Goal: Obtain resource: Download file/media

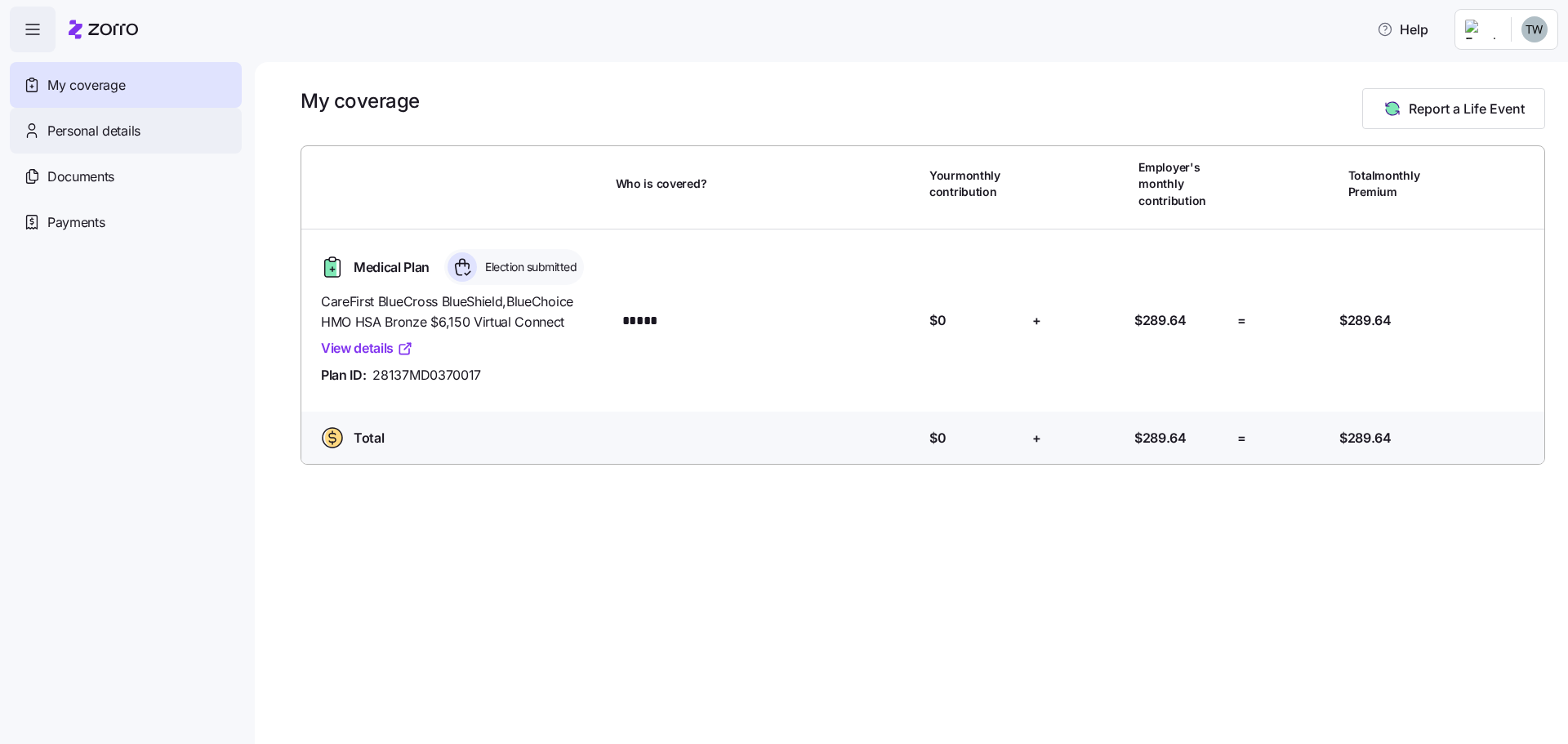
click at [115, 131] on span "Personal details" at bounding box center [94, 130] width 93 height 20
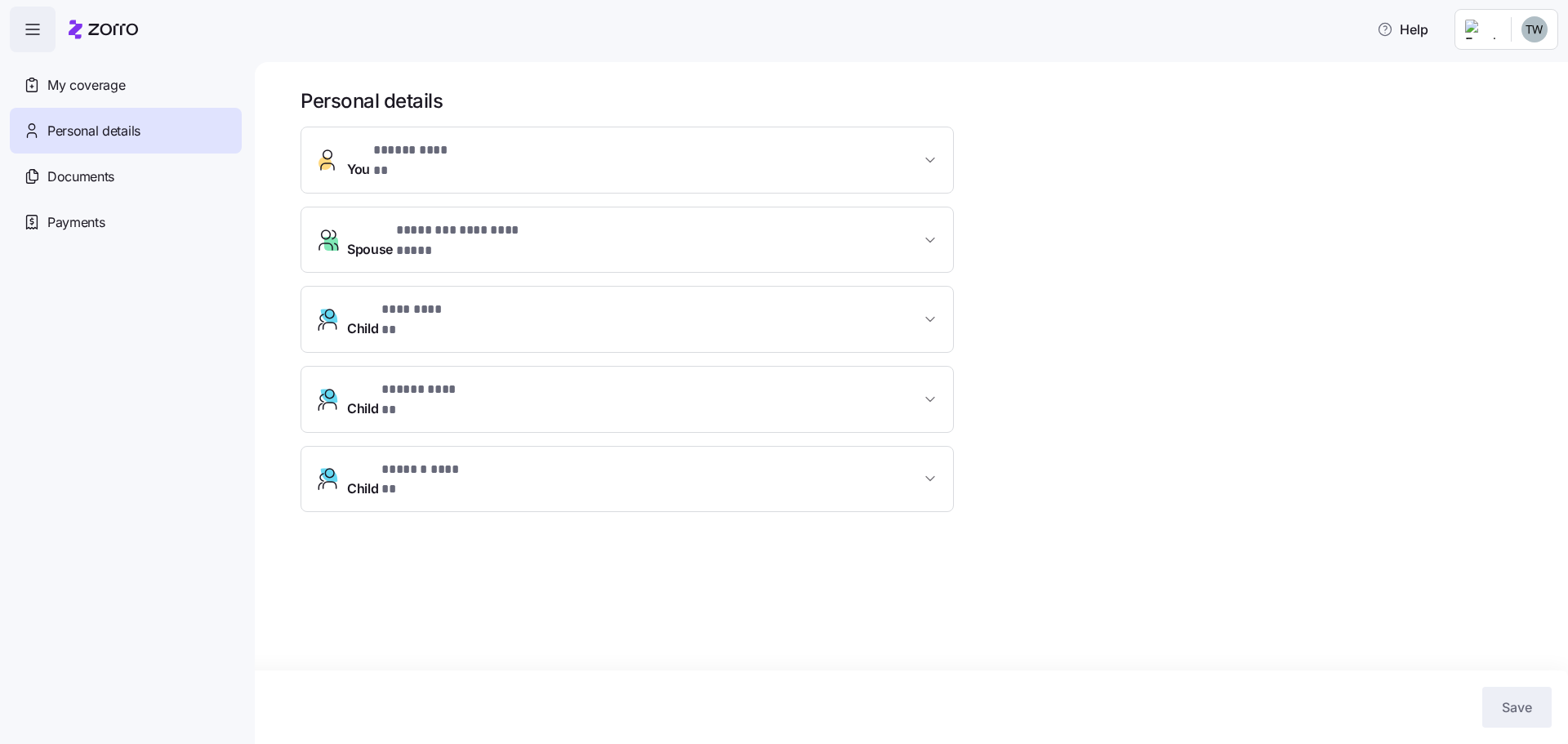
click at [486, 220] on span "**********" at bounding box center [472, 230] width 151 height 20
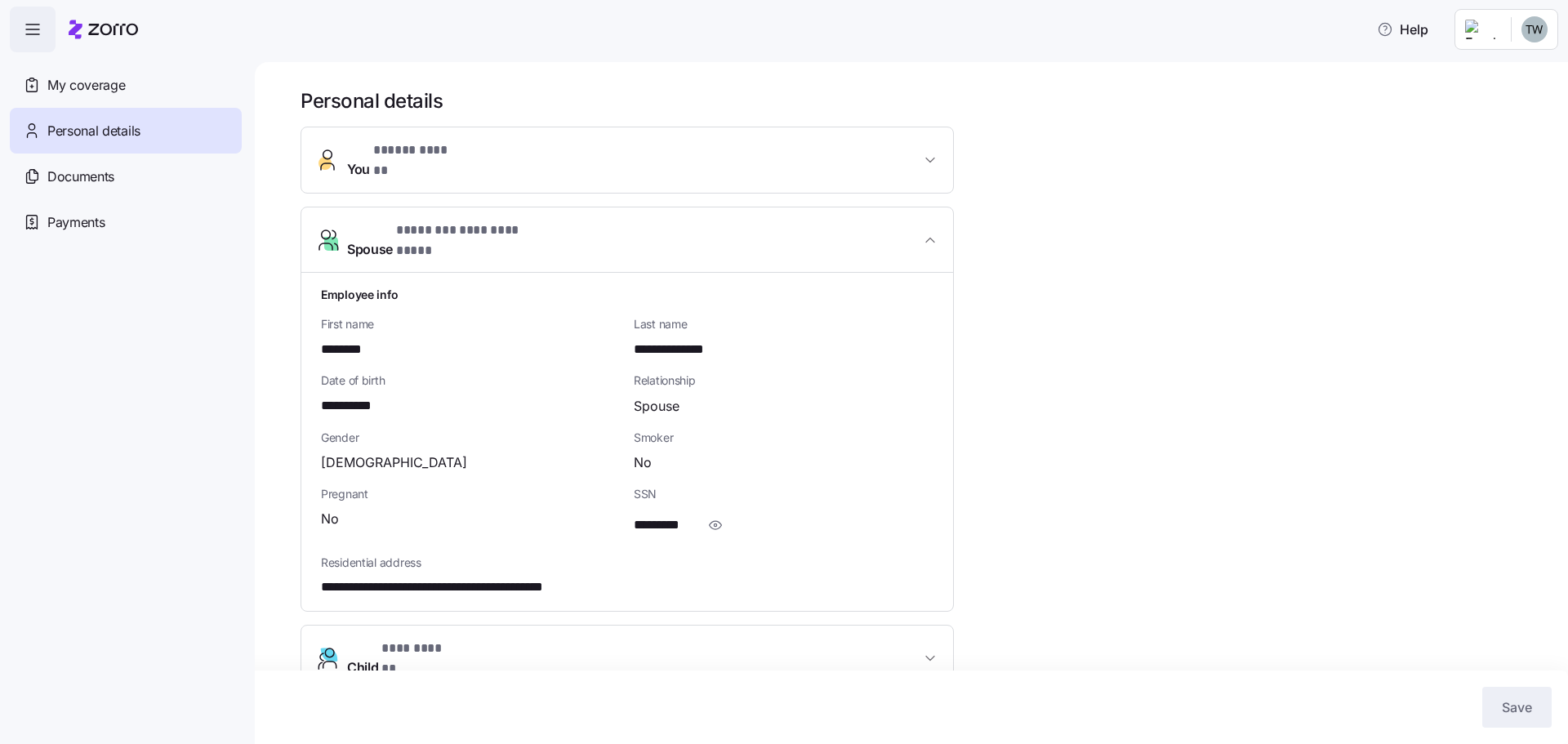
click at [486, 220] on span "**********" at bounding box center [472, 230] width 151 height 20
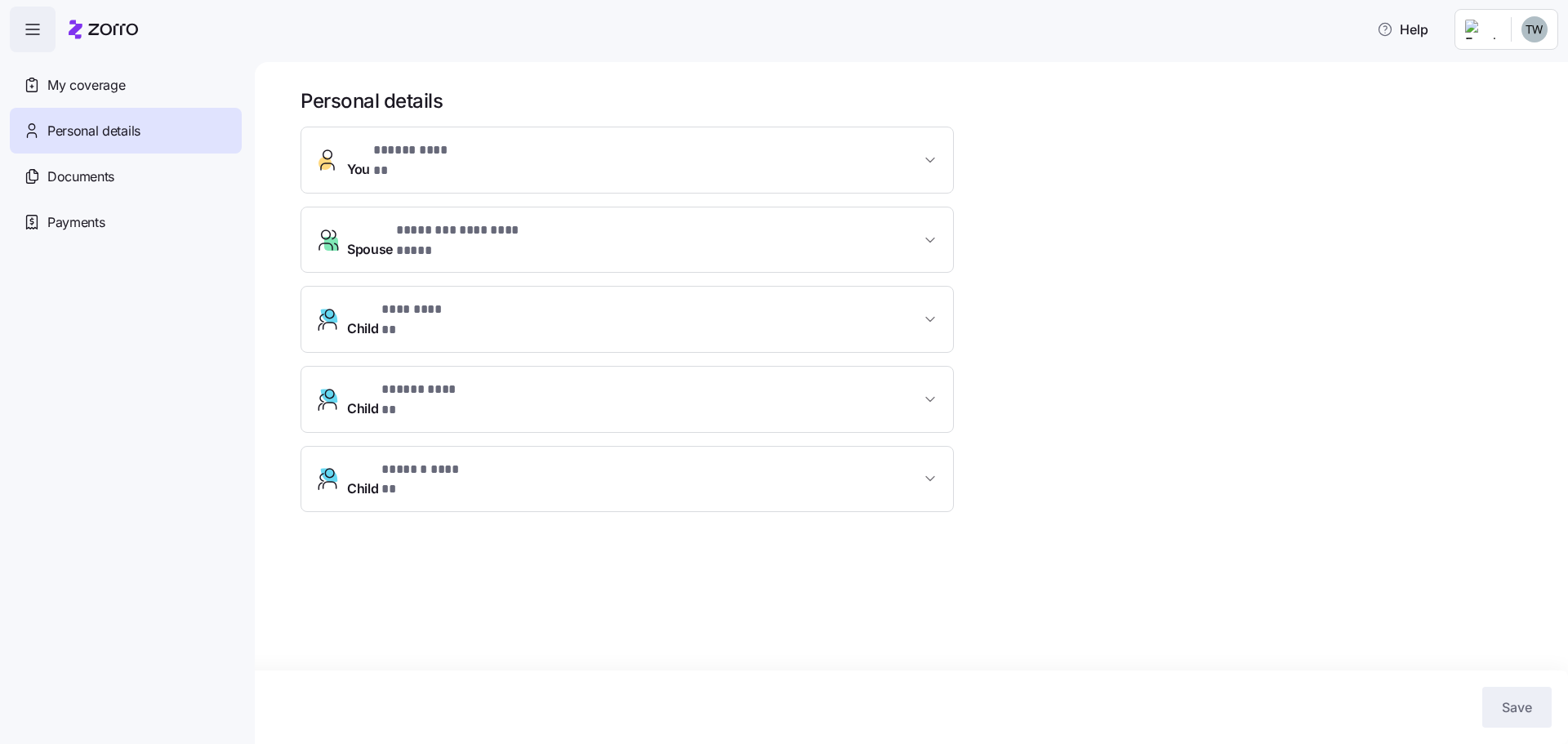
click at [30, 32] on icon "button" at bounding box center [33, 30] width 20 height 20
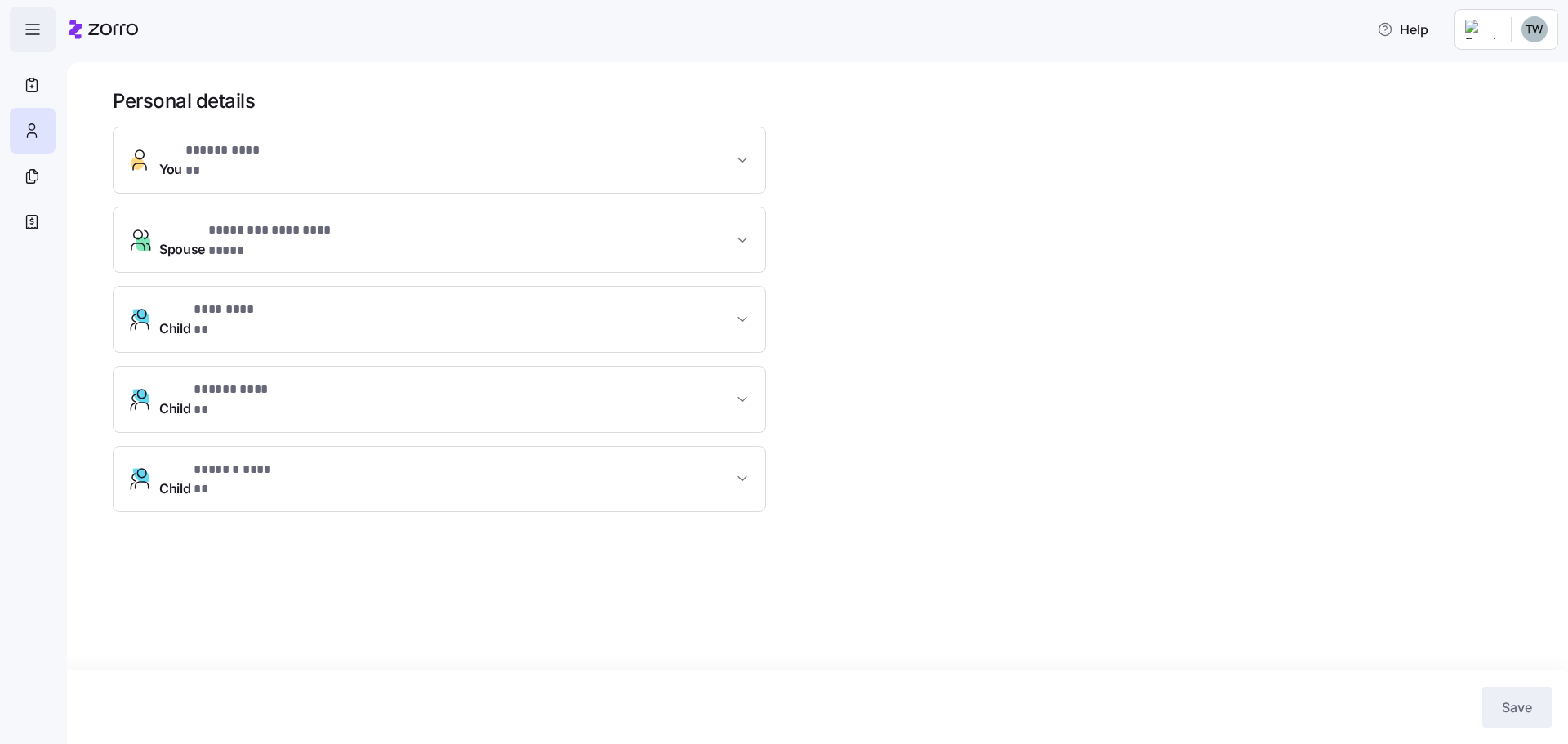
click at [30, 32] on icon "button" at bounding box center [33, 30] width 20 height 20
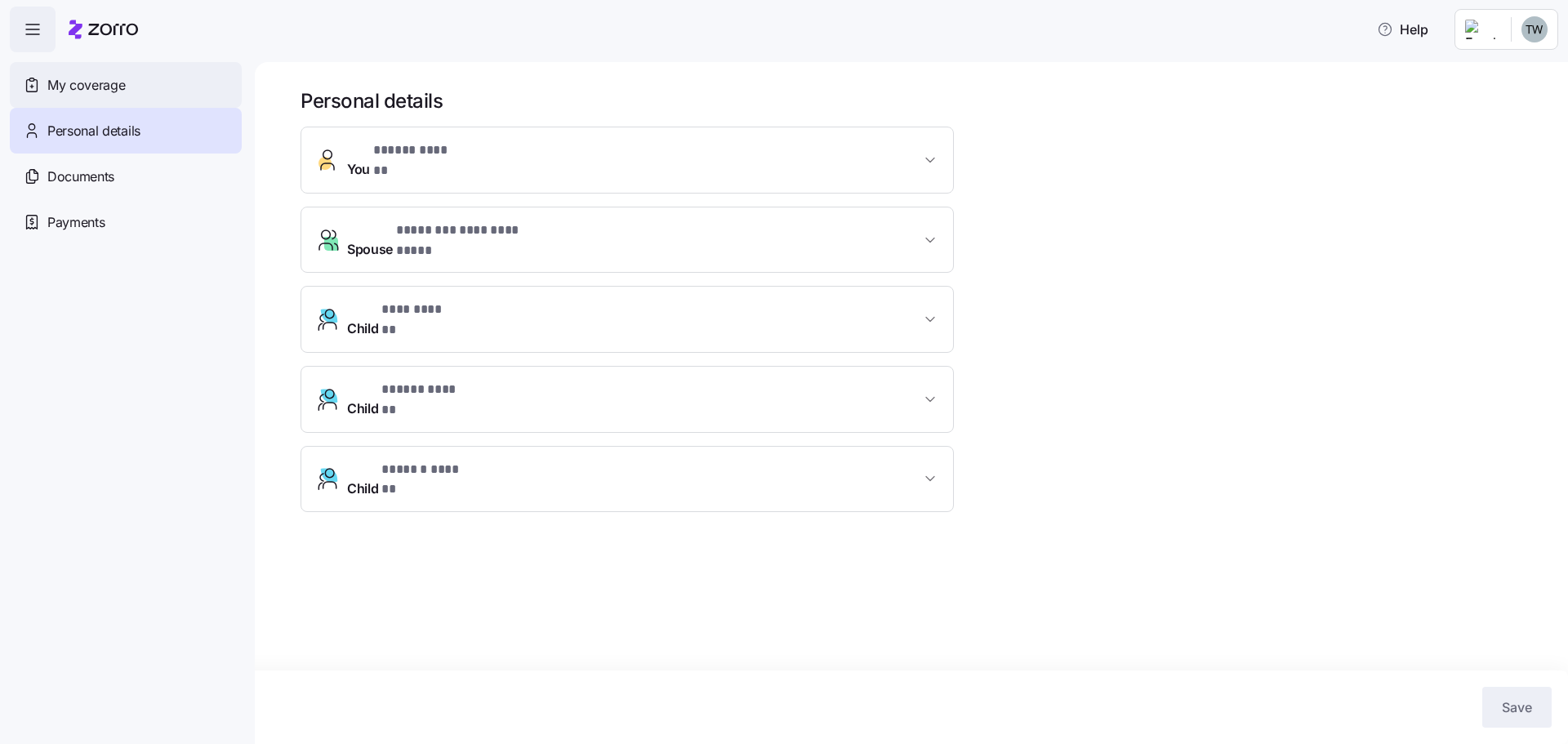
click at [42, 83] on div "My coverage" at bounding box center [126, 85] width 232 height 46
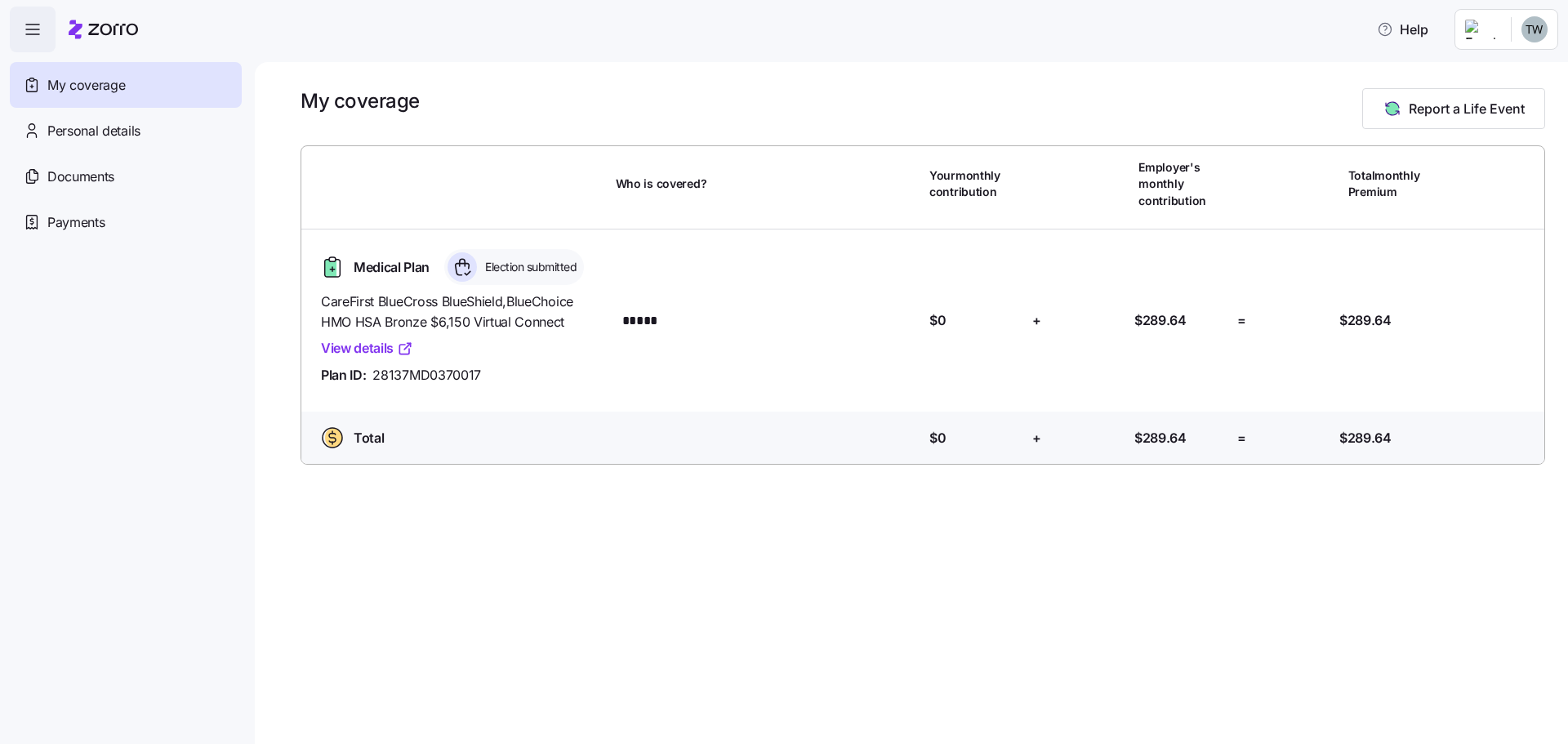
click at [1293, 424] on div "=" at bounding box center [1281, 438] width 103 height 34
click at [1439, 112] on span "Report a Life Event" at bounding box center [1466, 109] width 116 height 20
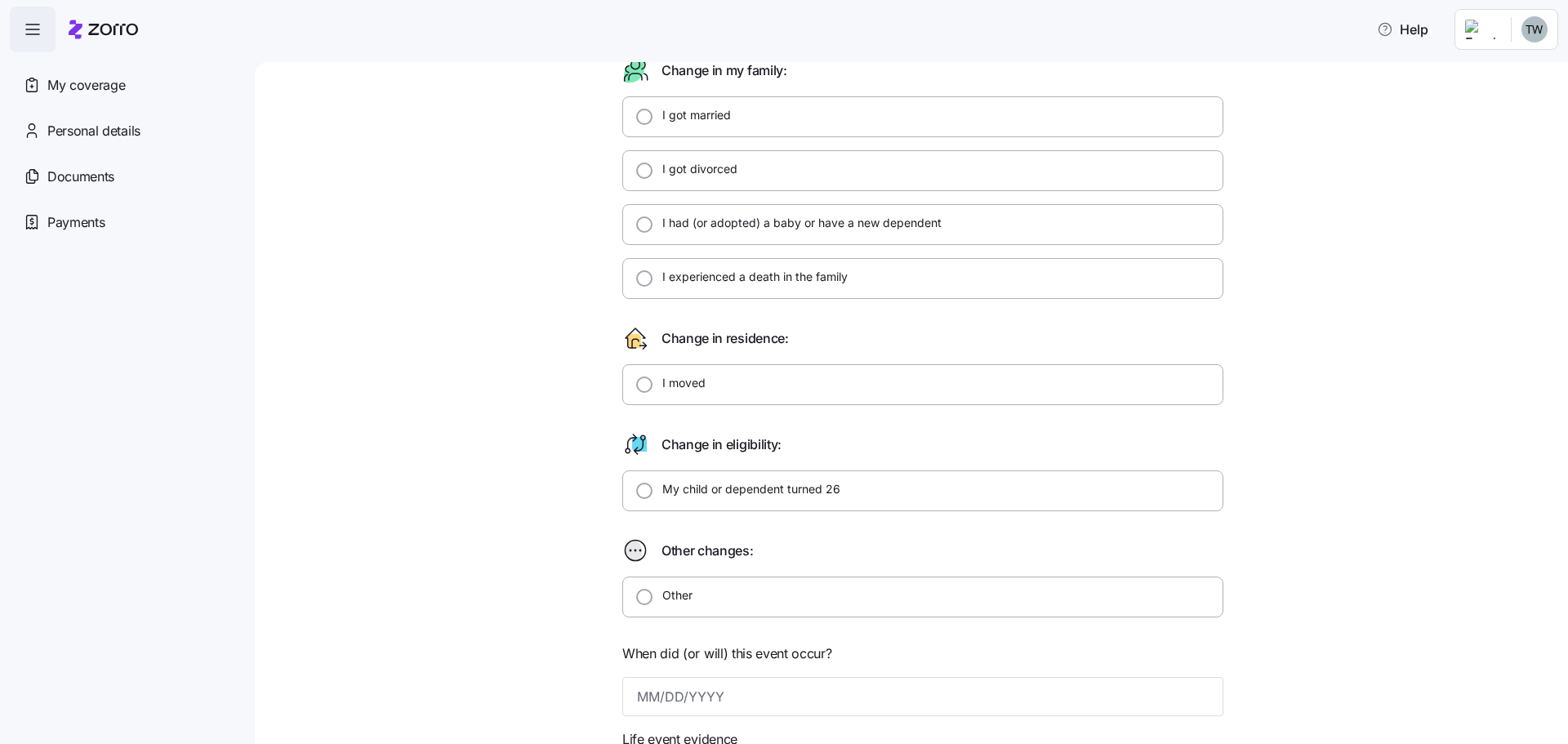
scroll to position [7, 0]
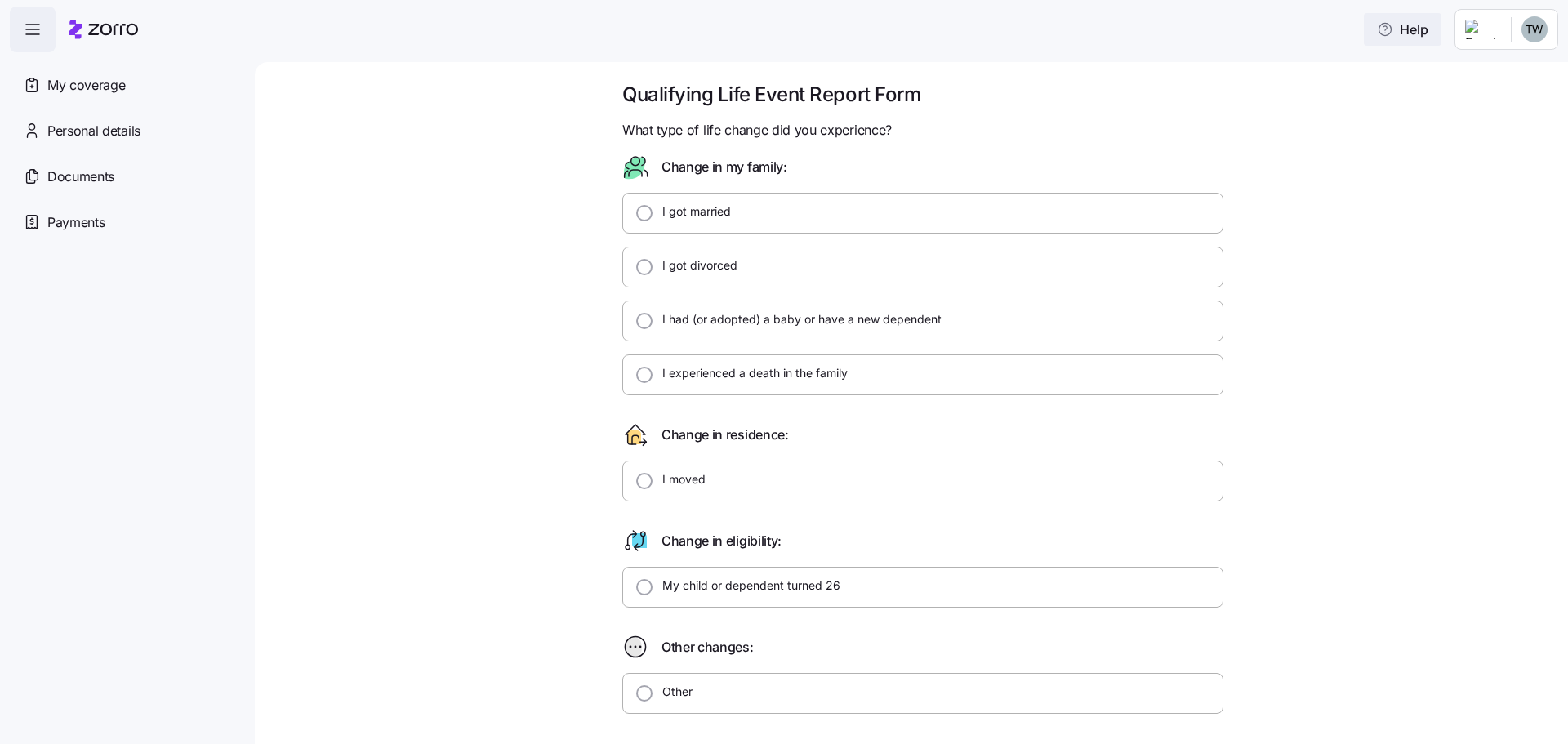
click at [1416, 32] on span "Help" at bounding box center [1403, 30] width 52 height 20
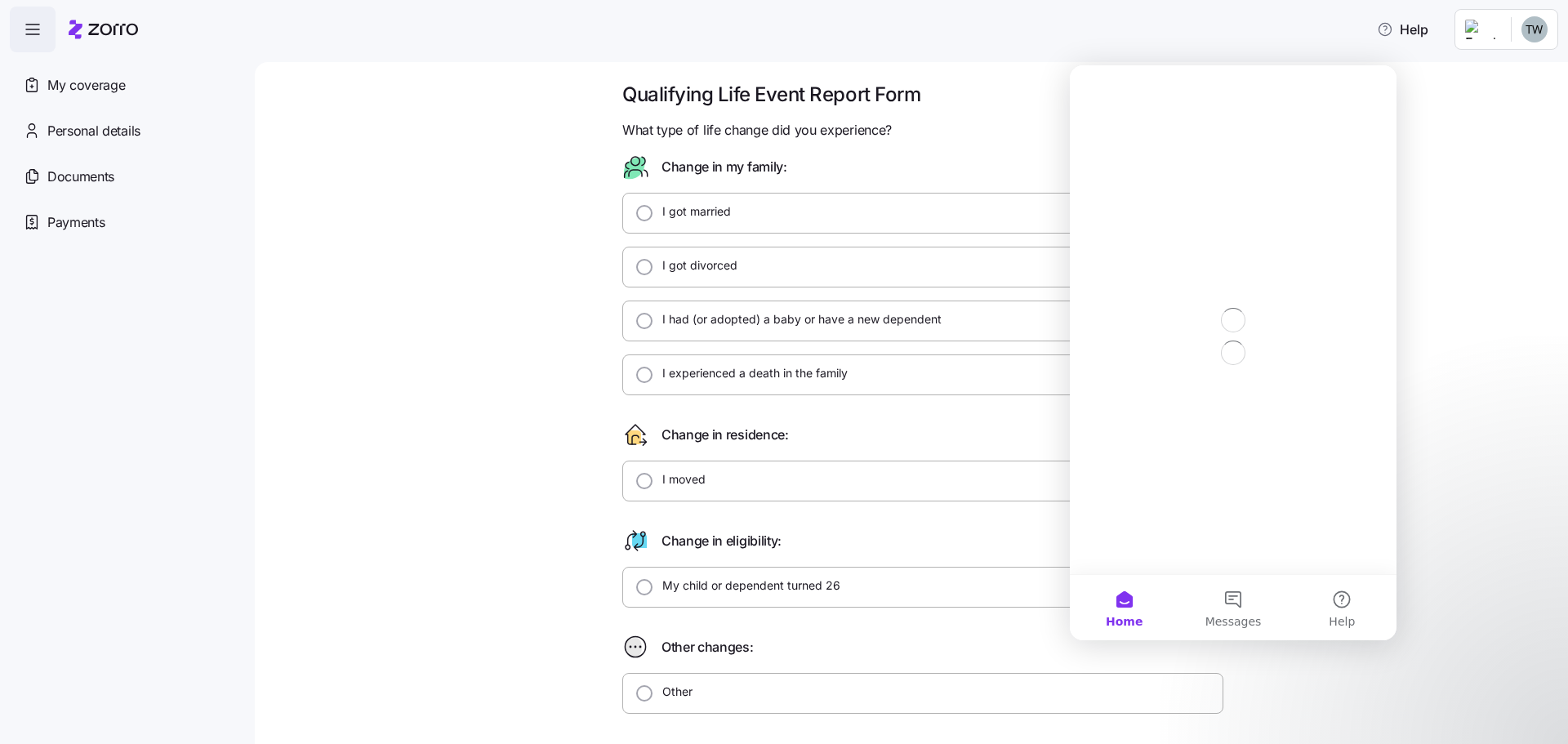
scroll to position [0, 0]
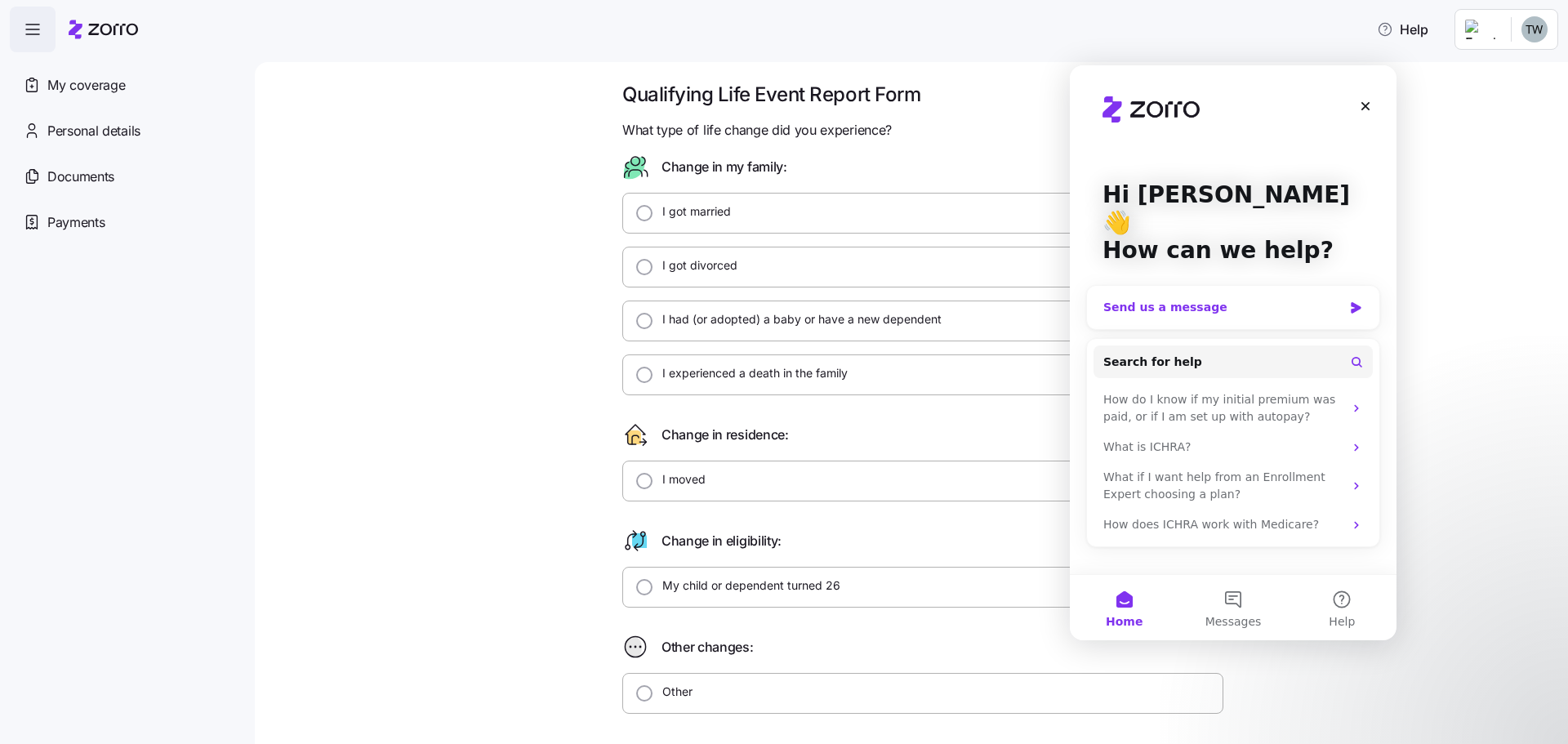
click at [1144, 299] on div "Send us a message" at bounding box center [1222, 307] width 239 height 17
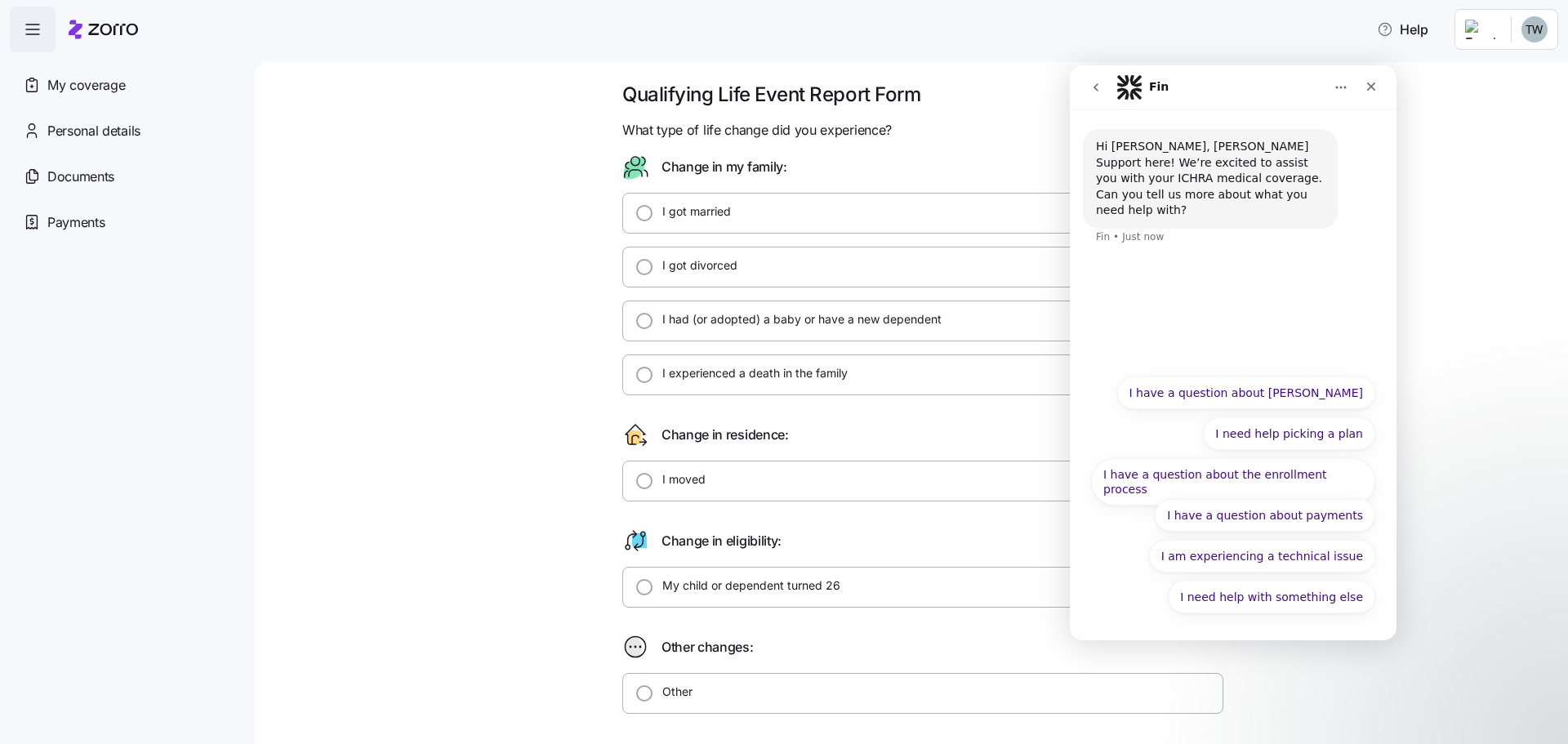
click at [1149, 273] on div "Hi [PERSON_NAME], [PERSON_NAME] Support here! We’re excited to assist you with …" at bounding box center [1233, 237] width 327 height 256
click at [1162, 262] on div "Hi [PERSON_NAME], [PERSON_NAME] Support here! We’re excited to assist you with …" at bounding box center [1233, 237] width 327 height 256
click at [1249, 248] on div "Hi [PERSON_NAME], [PERSON_NAME] Support here! We’re excited to assist you with …" at bounding box center [1233, 197] width 301 height 135
click at [1348, 90] on button "Home" at bounding box center [1340, 87] width 31 height 31
click at [1369, 89] on icon "Close" at bounding box center [1371, 86] width 13 height 13
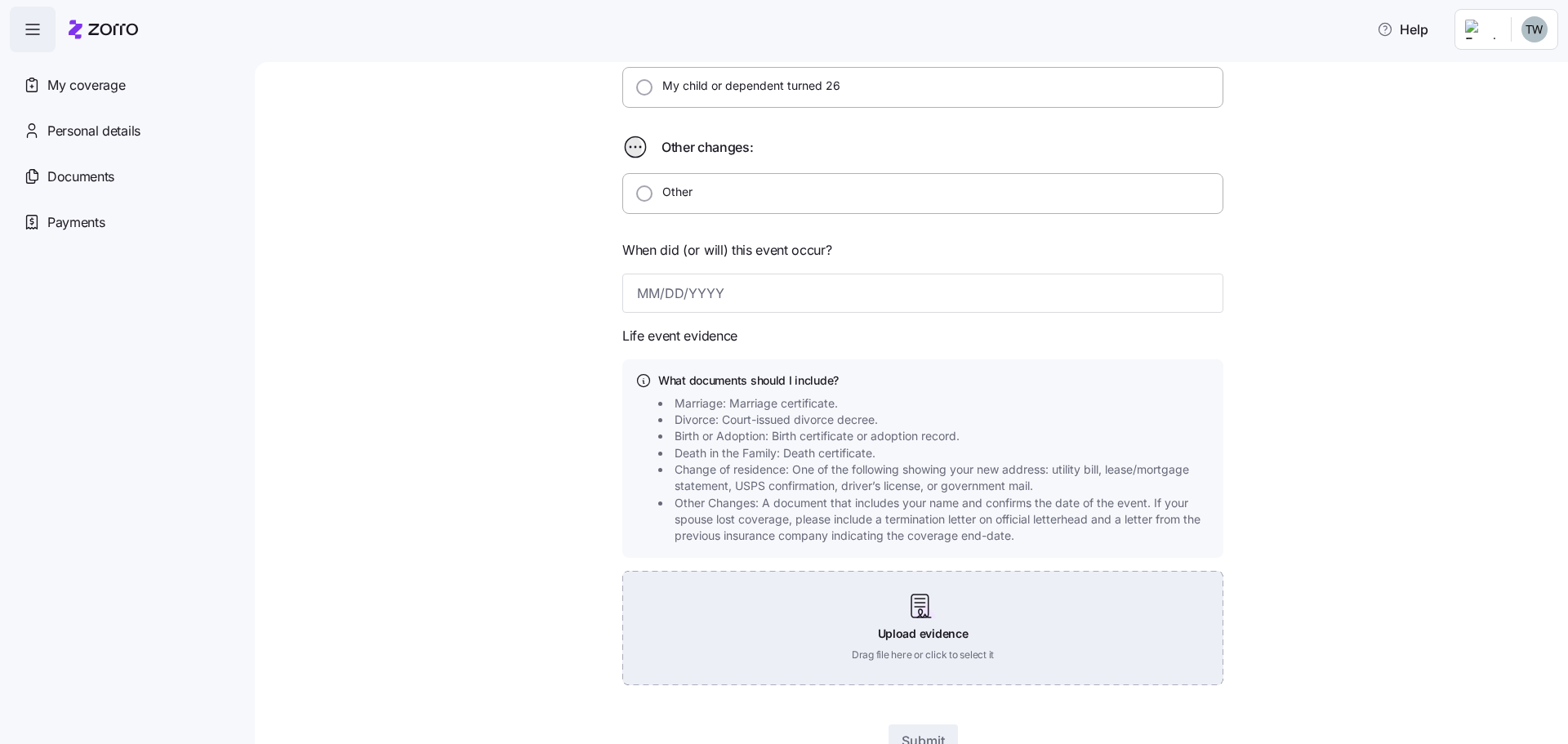
scroll to position [578, 0]
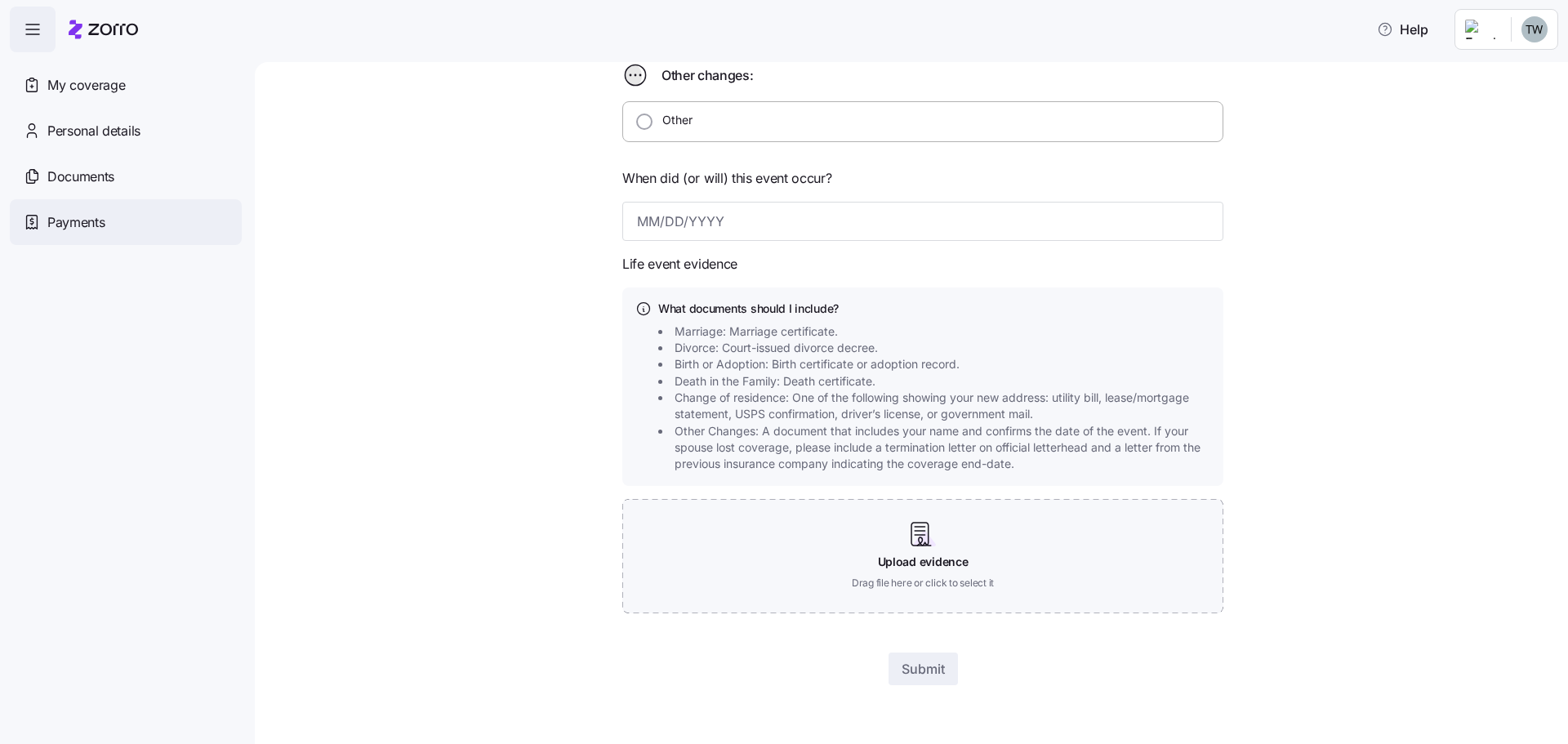
click at [82, 212] on span "Payments" at bounding box center [76, 222] width 57 height 20
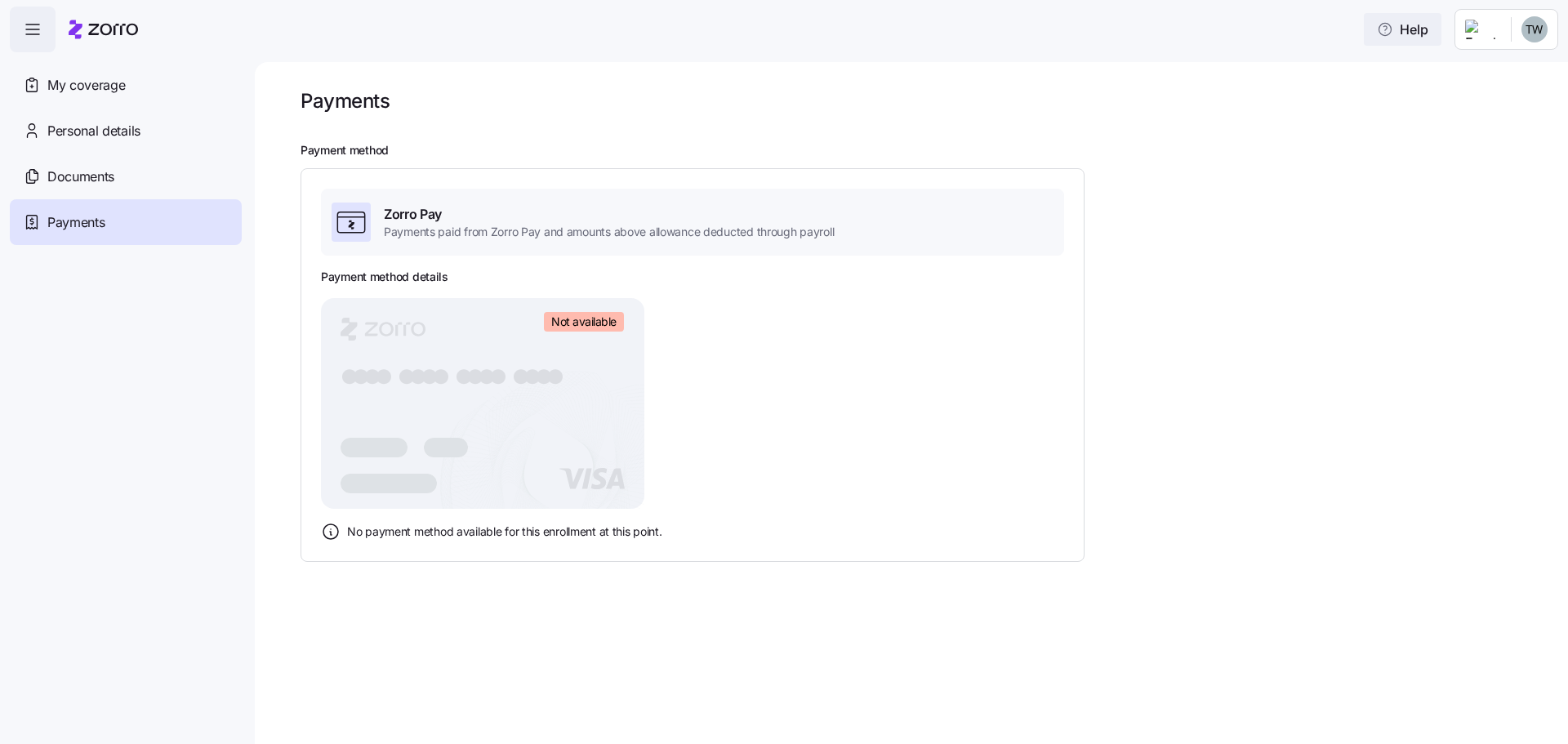
click at [1391, 28] on icon "button" at bounding box center [1386, 29] width 12 height 12
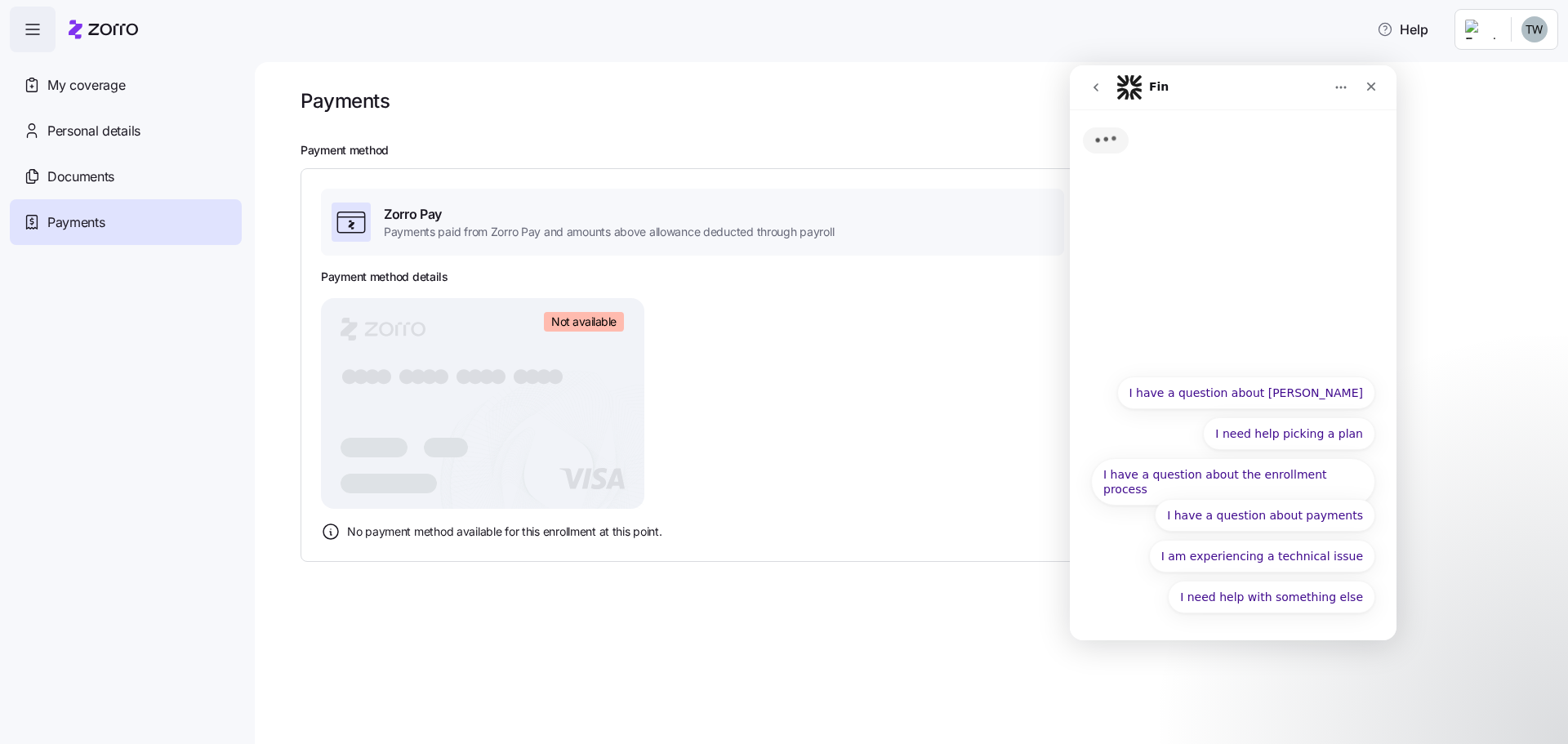
click at [1339, 87] on icon "Home" at bounding box center [1340, 87] width 13 height 13
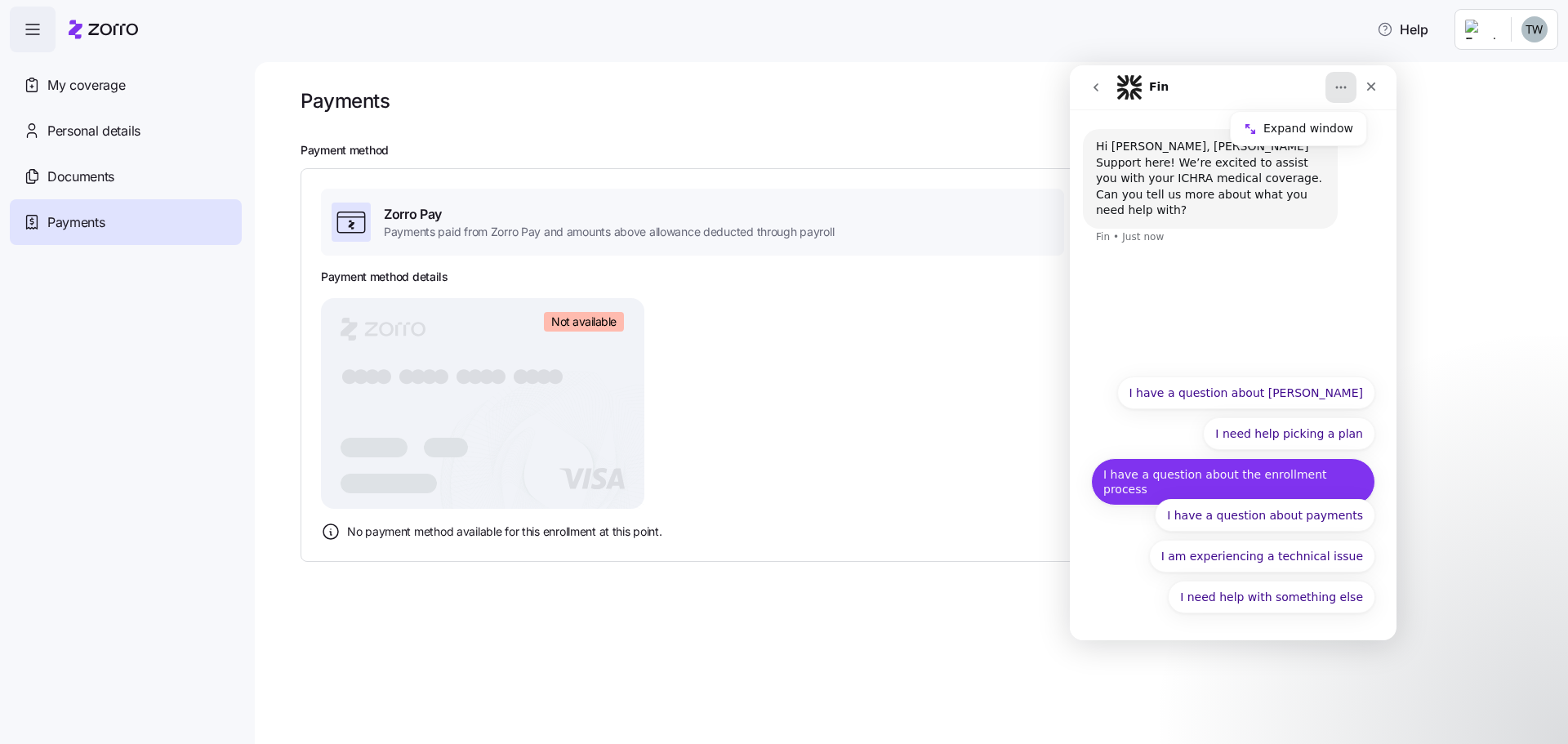
click at [1241, 473] on button "I have a question about the enrollment process" at bounding box center [1232, 482] width 284 height 48
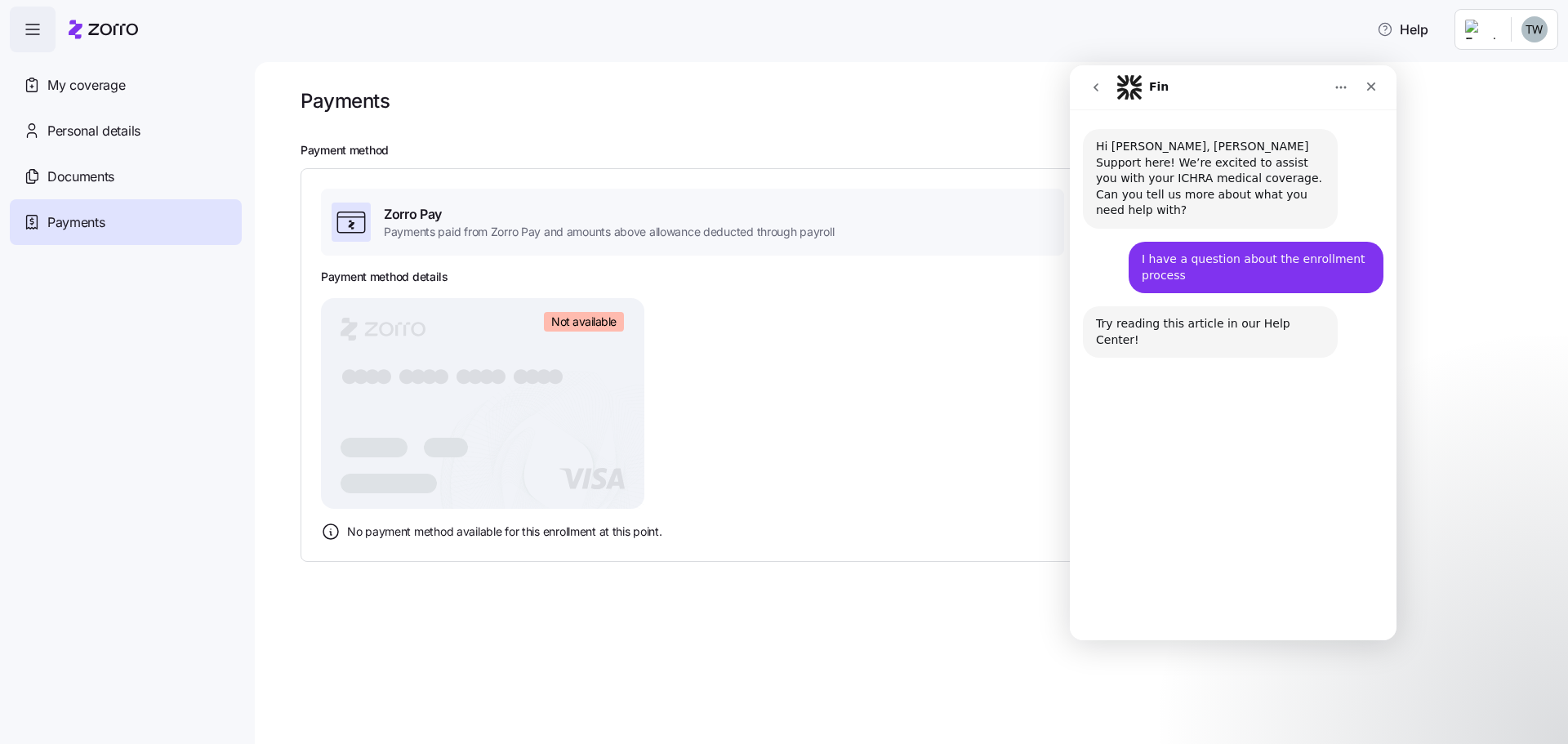
click at [1294, 594] on button "Talk to a person 👤" at bounding box center [1309, 595] width 132 height 33
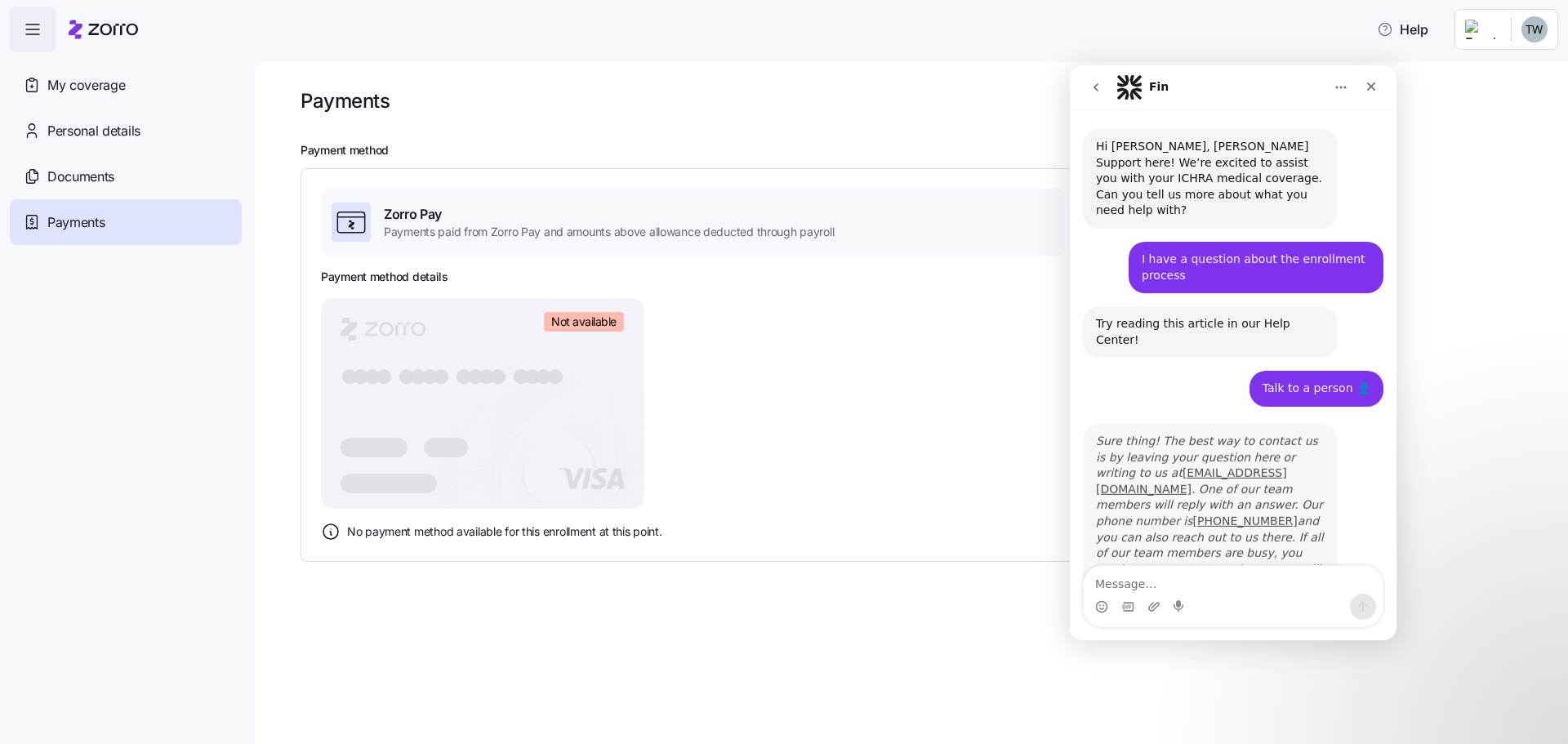
scroll to position [4, 0]
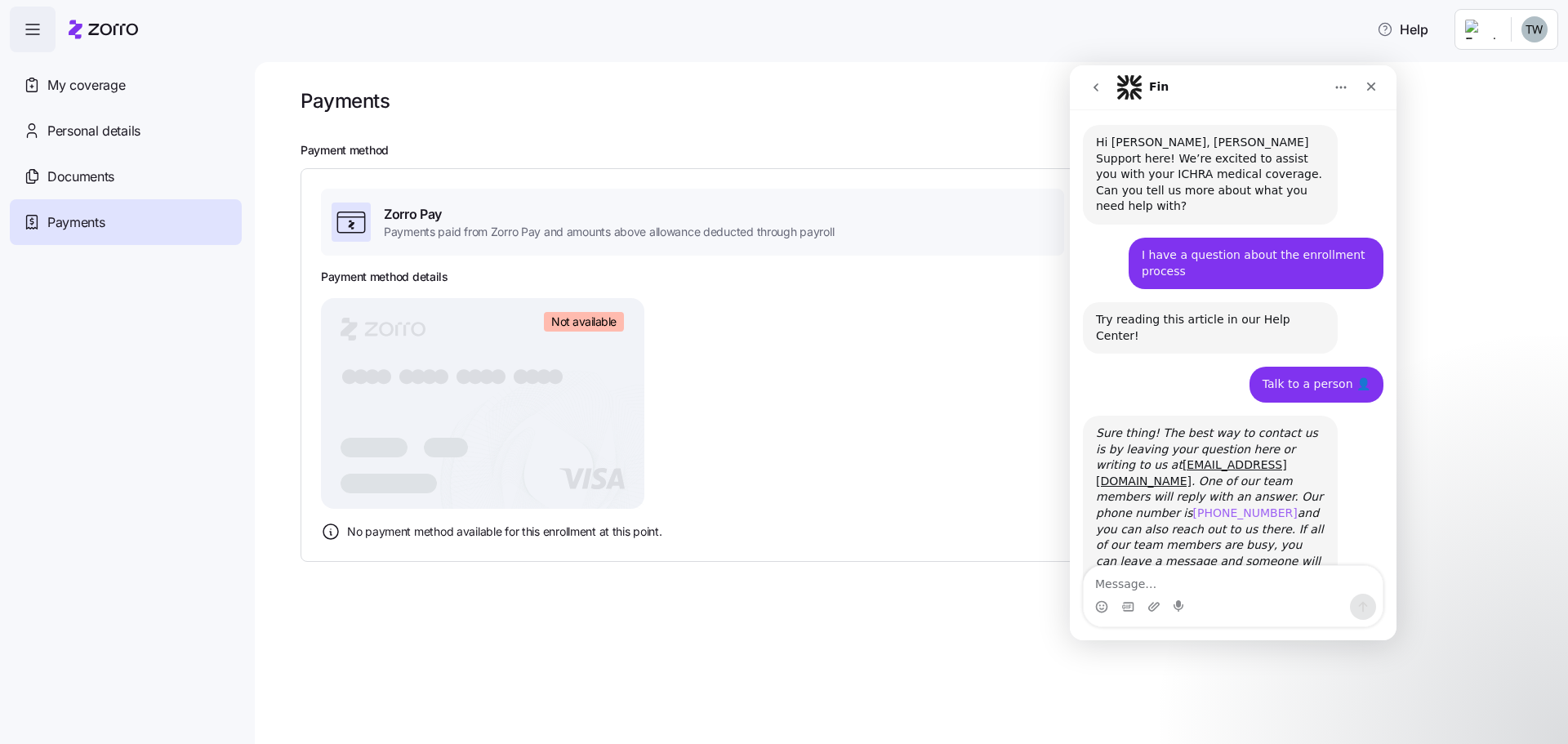
click at [1211, 506] on link "[PHONE_NUMBER]" at bounding box center [1245, 512] width 105 height 13
click at [61, 92] on span "My coverage" at bounding box center [87, 85] width 78 height 20
click at [39, 34] on icon "button" at bounding box center [33, 30] width 20 height 20
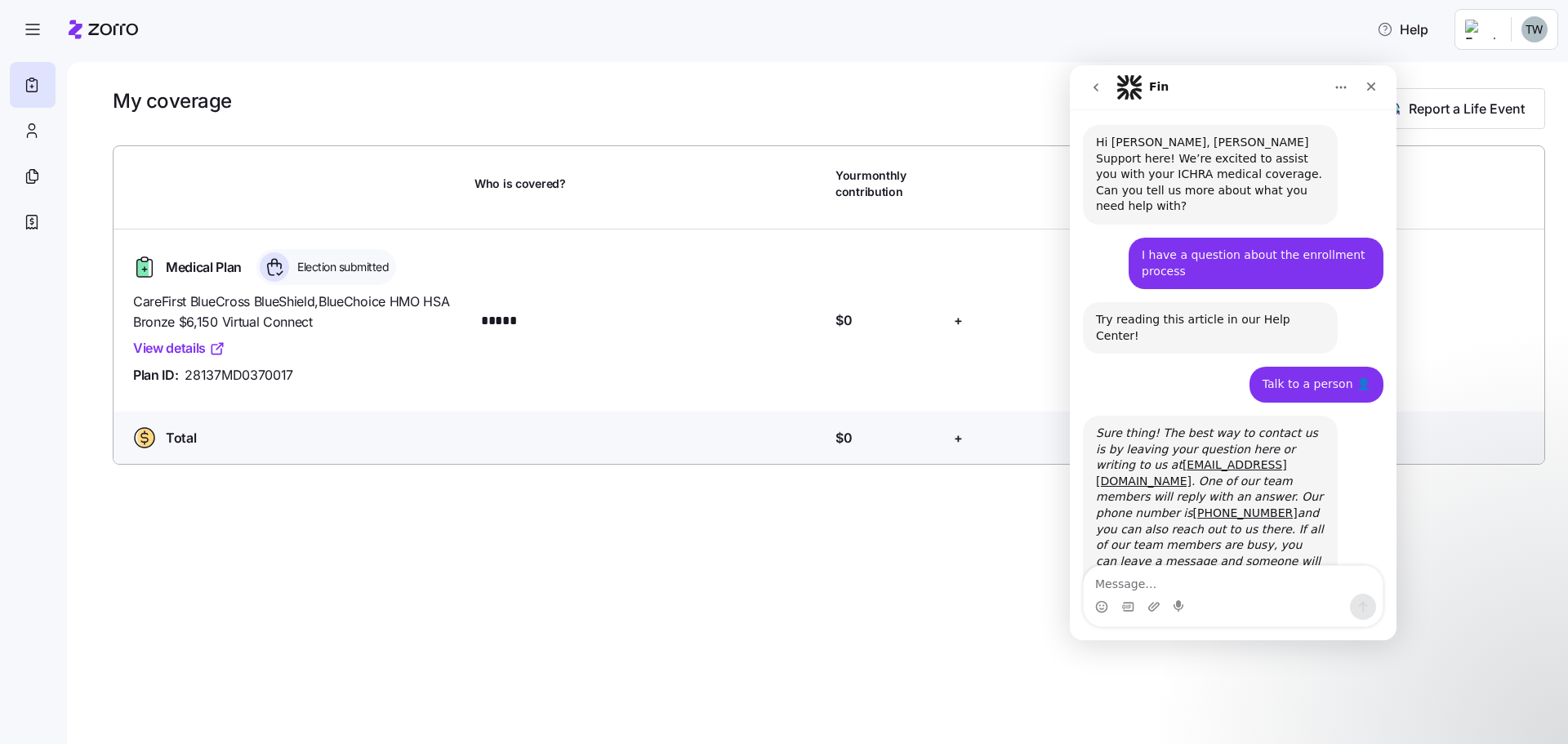
drag, startPoint x: 274, startPoint y: 251, endPoint x: 312, endPoint y: 247, distance: 38.2
click at [274, 252] on icon at bounding box center [275, 267] width 30 height 30
drag, startPoint x: 334, startPoint y: 251, endPoint x: 298, endPoint y: 282, distance: 47.5
click at [298, 292] on span "CareFirst BlueCross BlueShield , BlueChoice HMO HSA Bronze $6,150 Virtual Conne…" at bounding box center [298, 312] width 329 height 41
click at [1373, 87] on icon "Close" at bounding box center [1371, 86] width 13 height 13
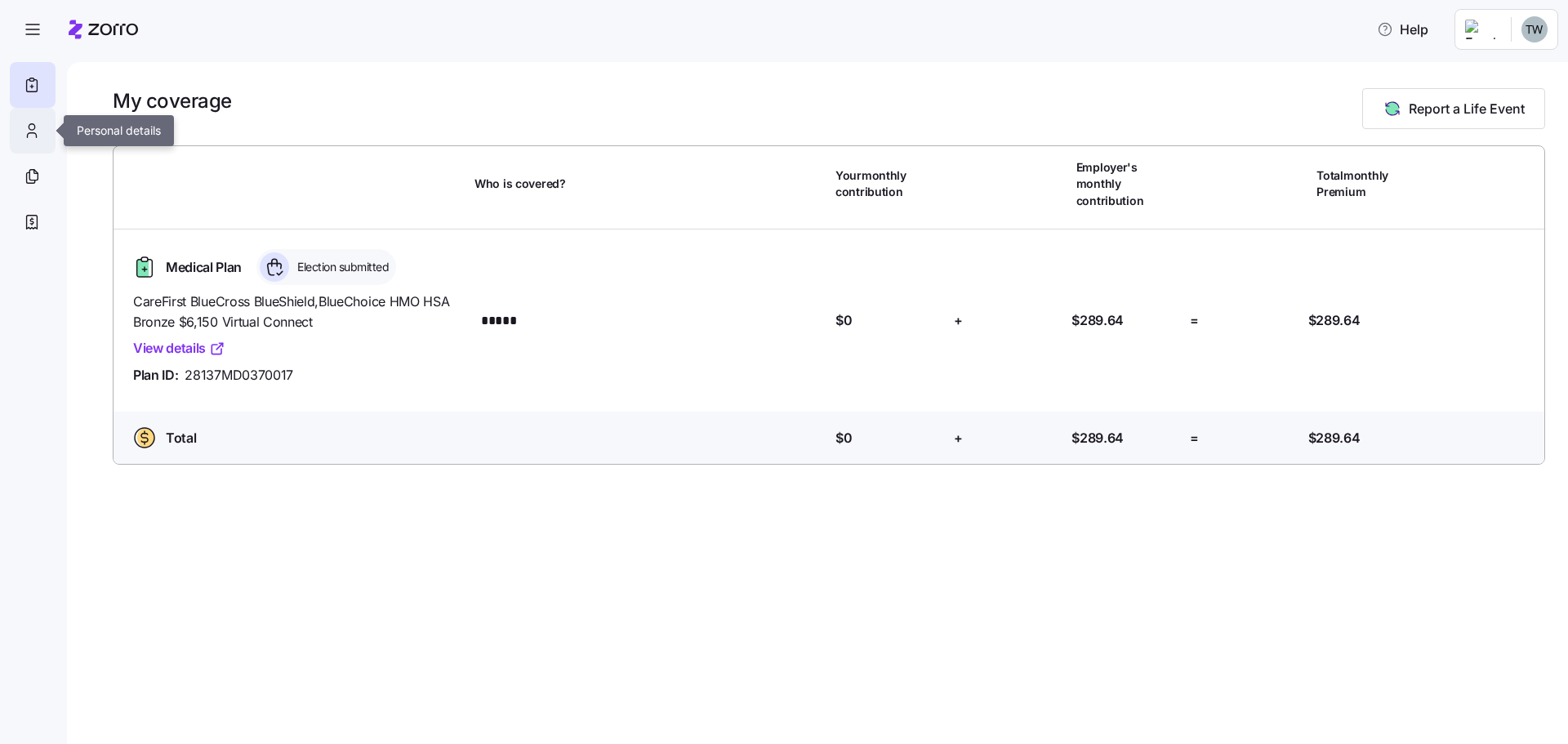
click at [32, 129] on icon at bounding box center [32, 130] width 18 height 20
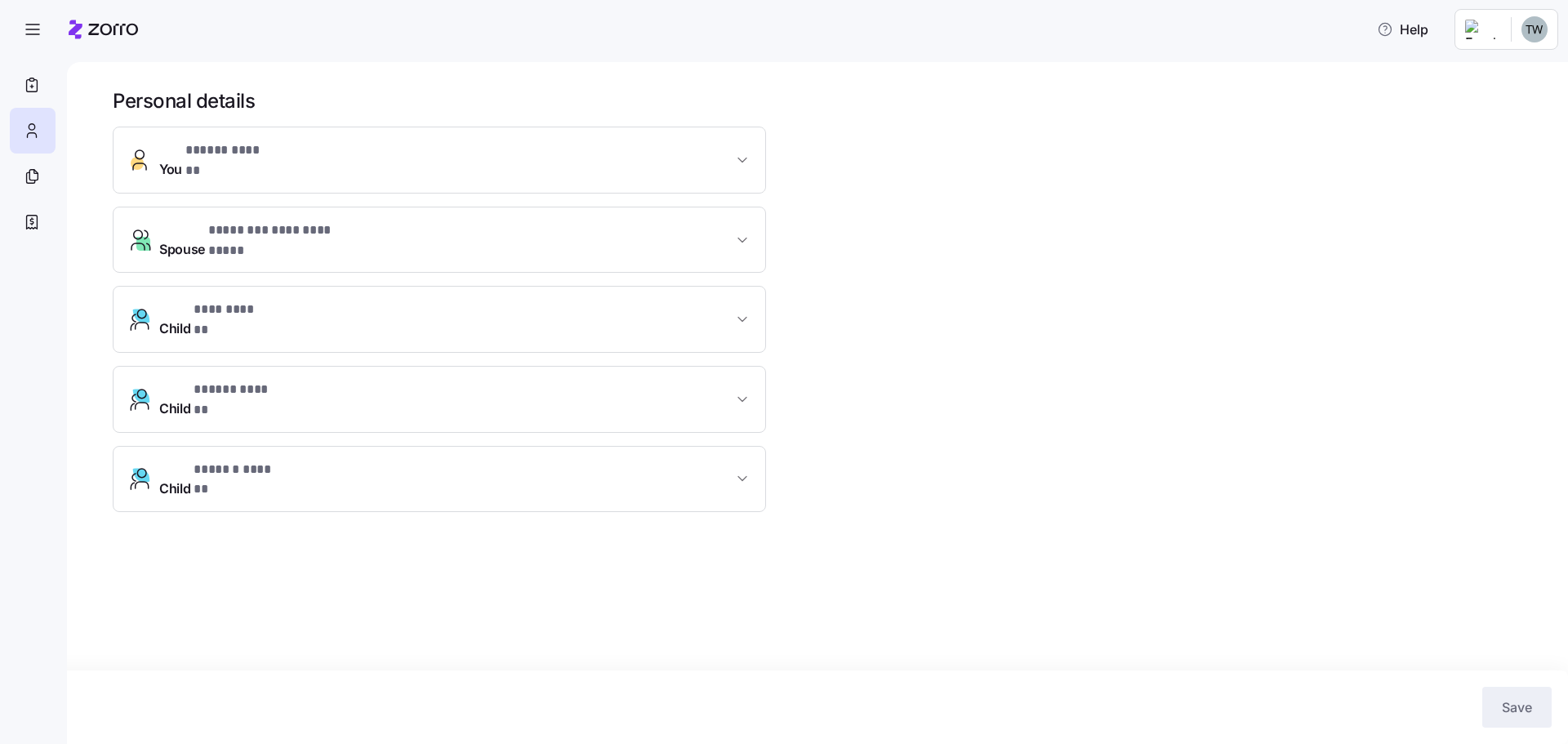
click at [250, 234] on button "**********" at bounding box center [439, 240] width 652 height 66
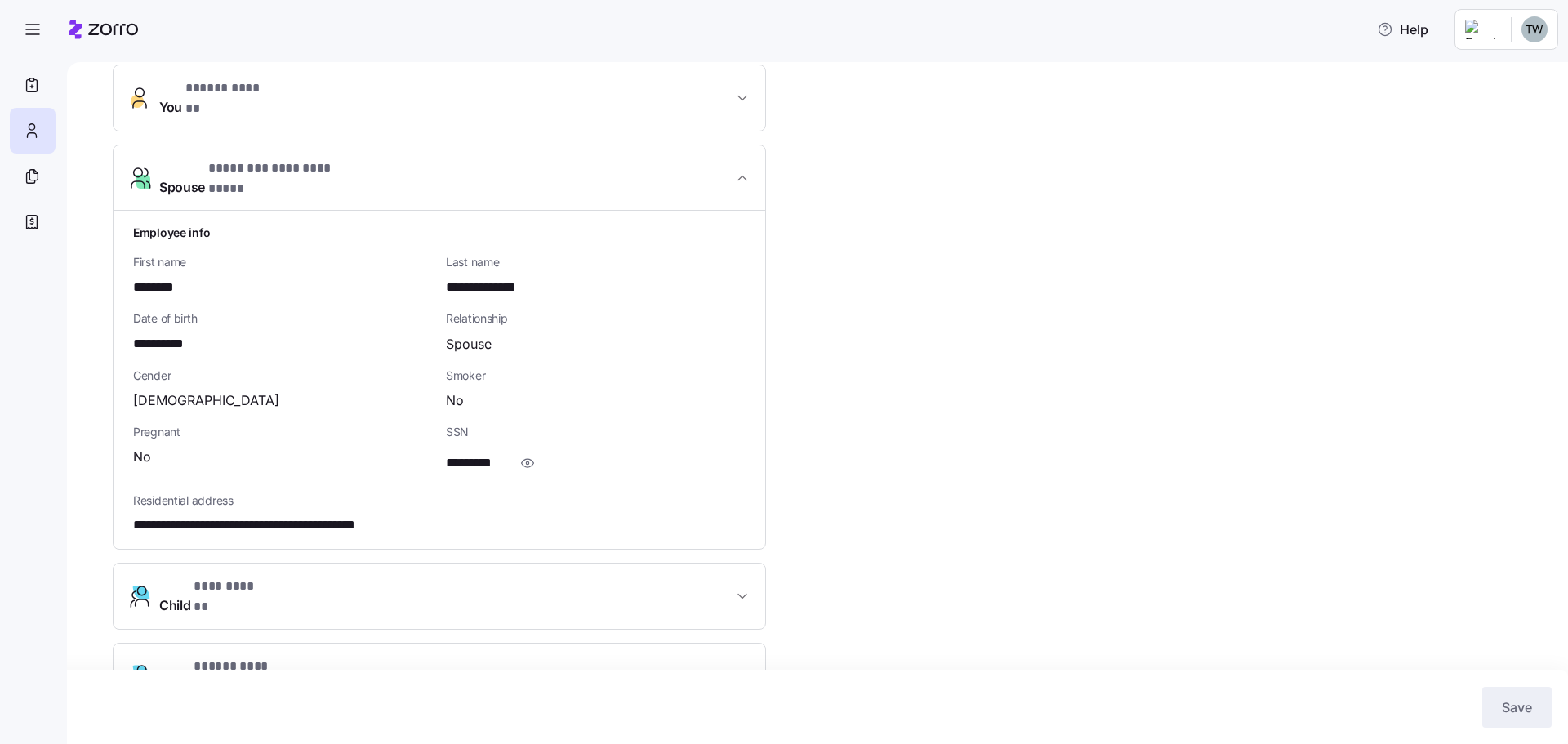
scroll to position [127, 0]
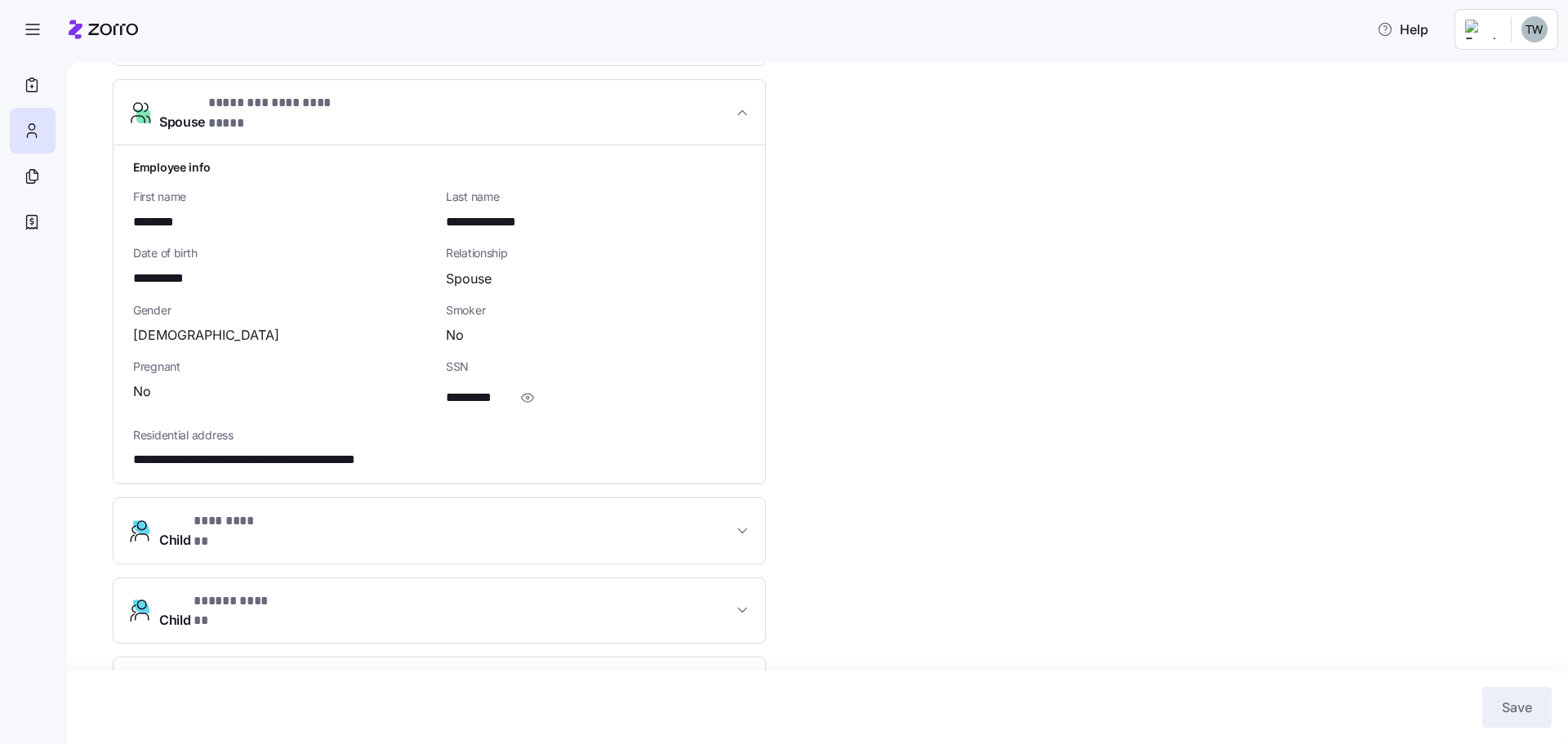
click at [246, 670] on span "* ****** ****** *" at bounding box center [237, 680] width 89 height 20
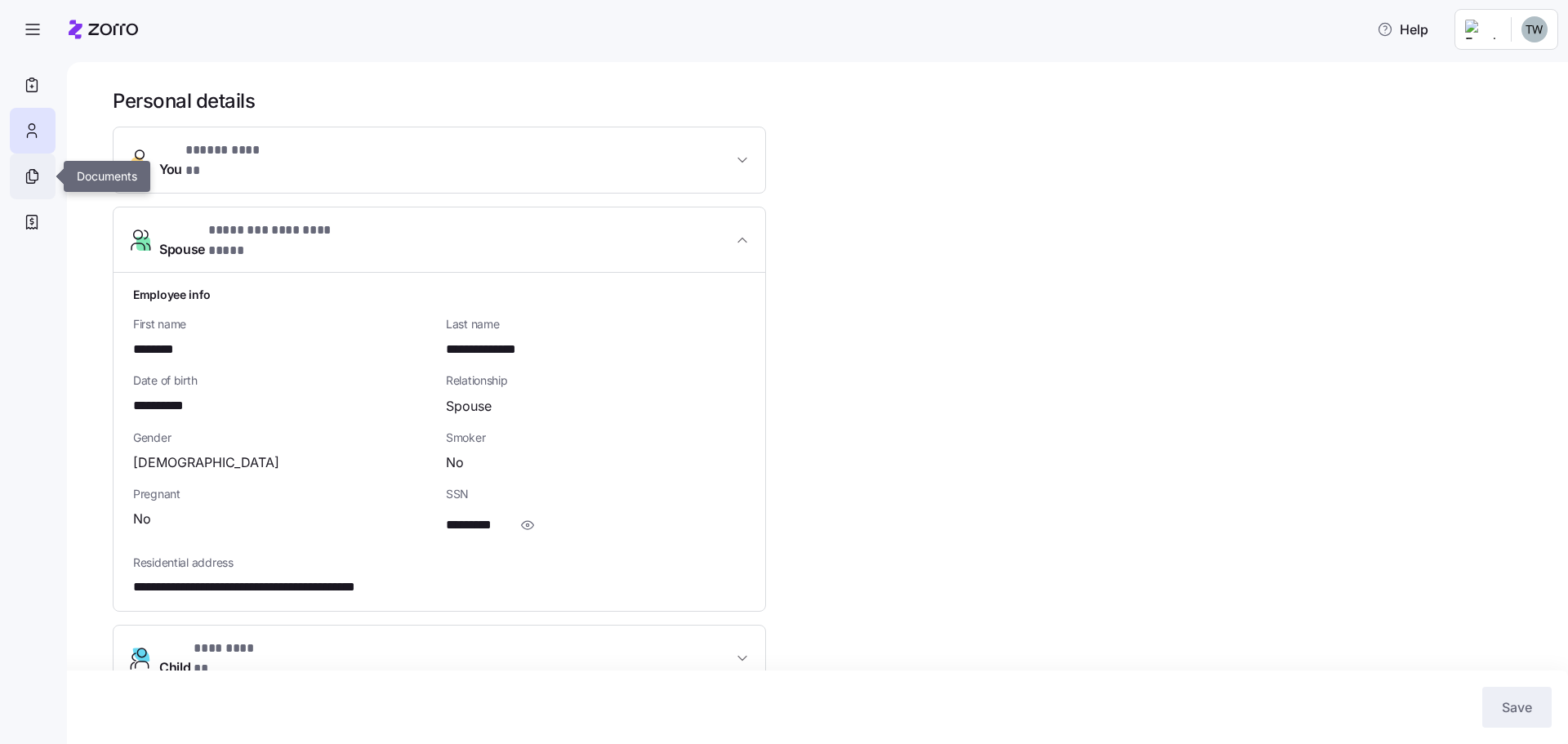
click at [27, 168] on icon at bounding box center [32, 176] width 18 height 20
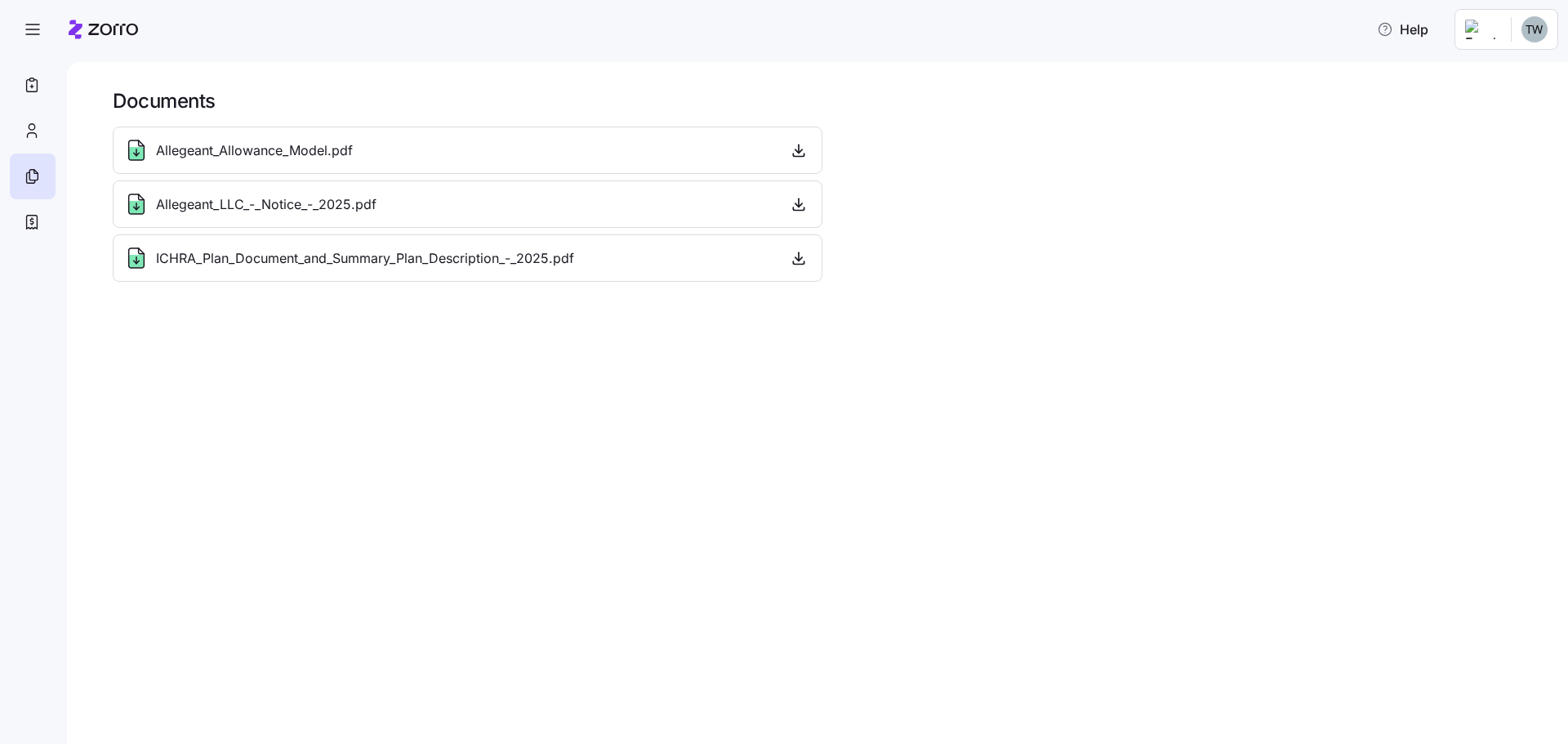
click at [239, 258] on span "ICHRA_Plan_Document_and_Summary_Plan_Description_-_2025.pdf" at bounding box center [366, 258] width 418 height 20
click at [318, 201] on span "Allegeant_LLC_-_Notice_-_2025.pdf" at bounding box center [266, 204] width 220 height 20
click at [801, 207] on icon "button" at bounding box center [799, 204] width 16 height 16
click at [353, 247] on div "ICHRA_Plan_Document_and_Summary_Plan_Description_-_2025.pdf" at bounding box center [349, 258] width 450 height 26
click at [793, 253] on icon "button" at bounding box center [799, 258] width 16 height 16
